Goal: Task Accomplishment & Management: Use online tool/utility

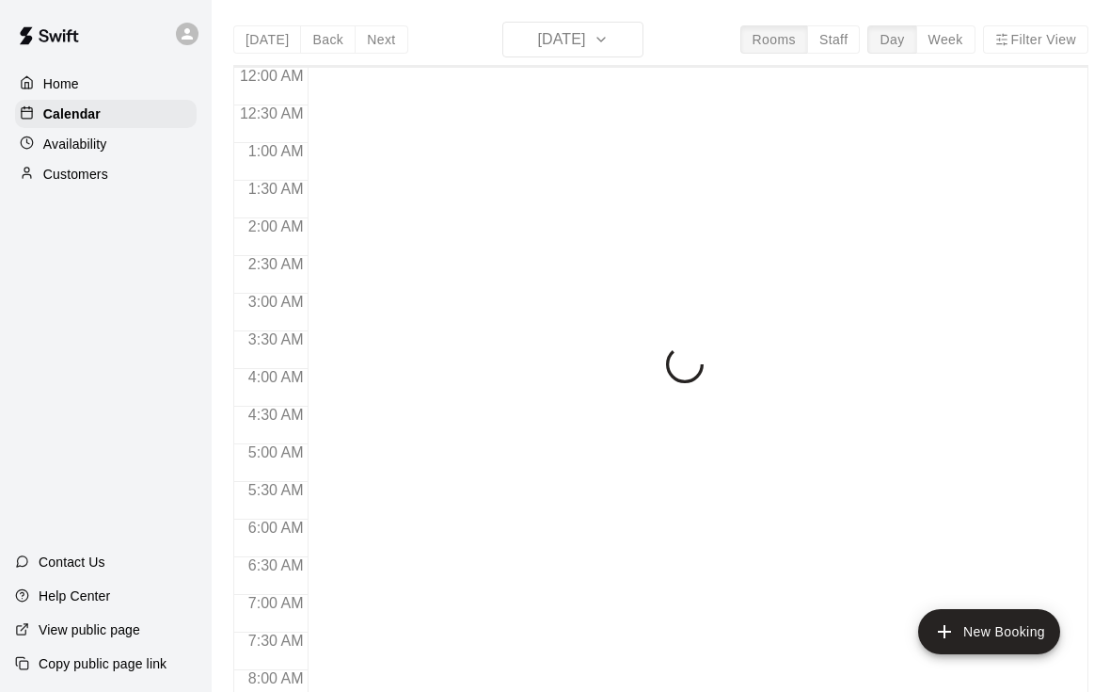
scroll to position [990, 0]
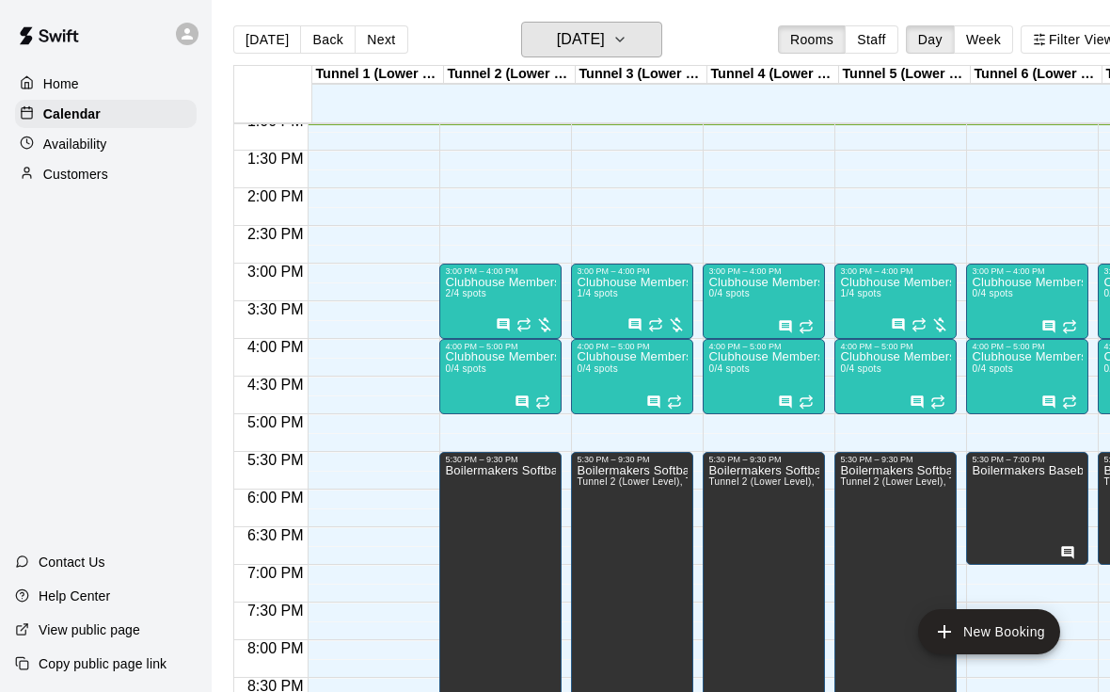
click at [628, 47] on icon "button" at bounding box center [620, 39] width 15 height 23
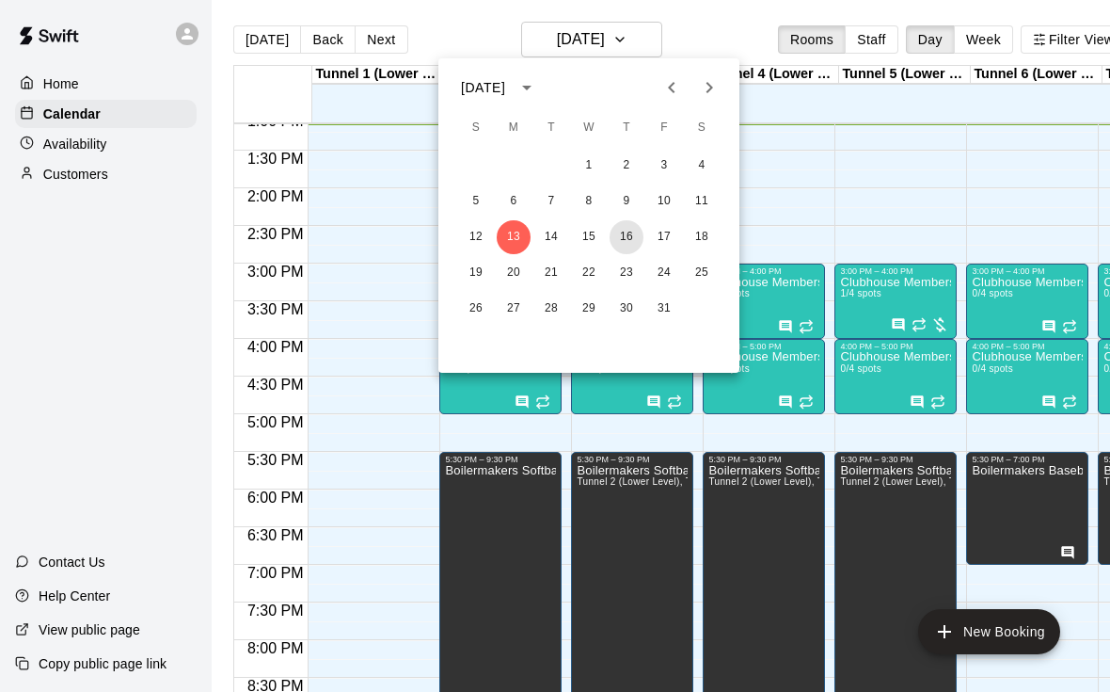
click at [633, 245] on button "16" at bounding box center [627, 237] width 34 height 34
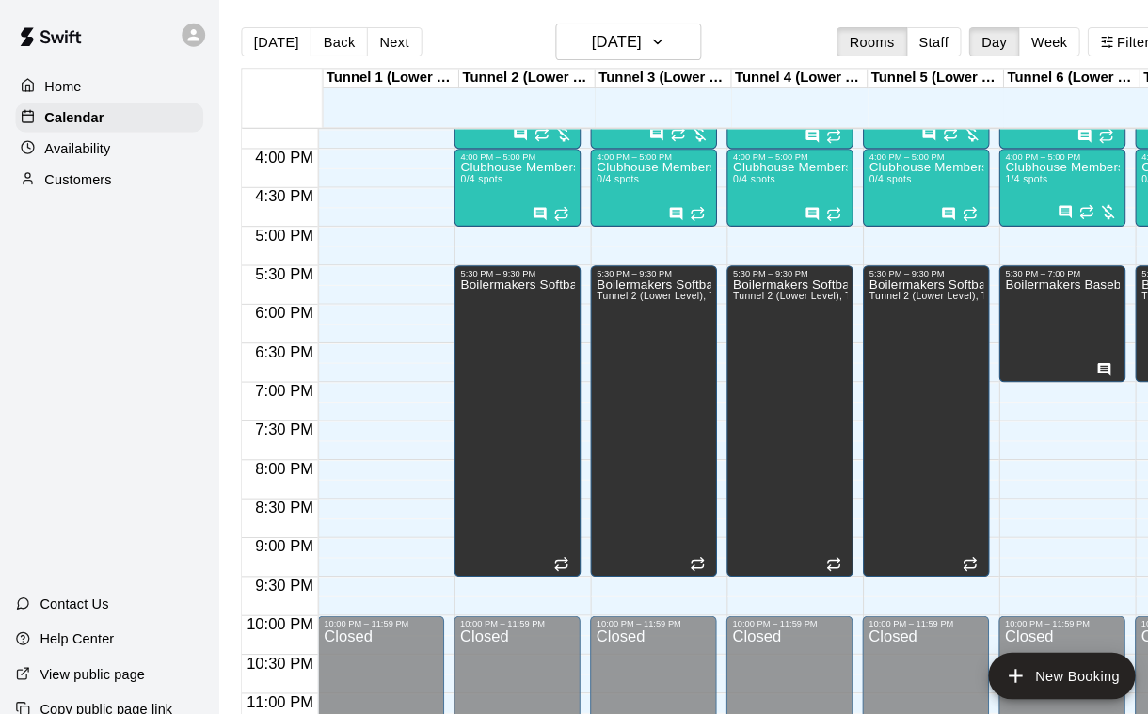
scroll to position [1161, 0]
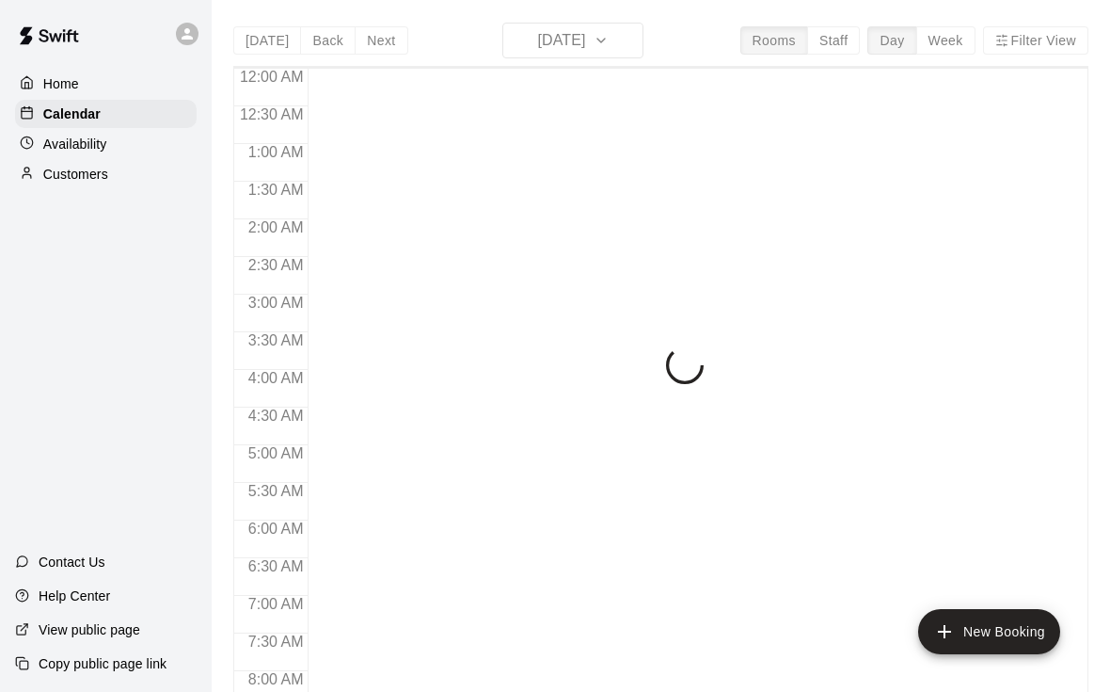
scroll to position [1014, 0]
